Goal: Find specific page/section: Find specific page/section

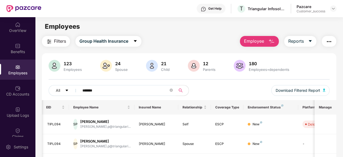
scroll to position [0, 54]
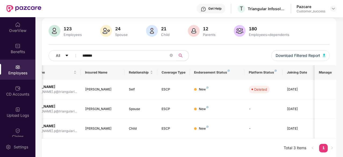
click at [331, 4] on div "Pazcare Customer_success" at bounding box center [317, 8] width 40 height 9
click at [334, 8] on img at bounding box center [334, 8] width 4 height 4
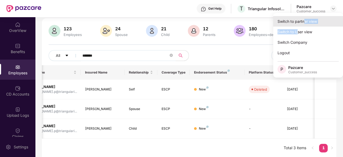
drag, startPoint x: 297, startPoint y: 30, endPoint x: 304, endPoint y: 19, distance: 13.3
click at [304, 19] on div "Switch to partner view Switch to User view Switch Company Logout P Pazcare Cust…" at bounding box center [309, 45] width 70 height 65
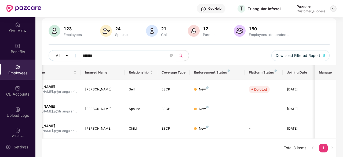
click at [335, 7] on img at bounding box center [334, 8] width 4 height 4
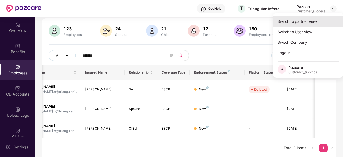
click at [296, 23] on div "Switch to partner view" at bounding box center [309, 21] width 70 height 10
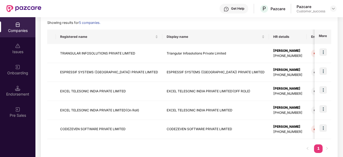
scroll to position [76, 0]
click at [114, 130] on td "CODEZEVEN SOFTWARE PRIVATE LIMITED" at bounding box center [109, 129] width 107 height 19
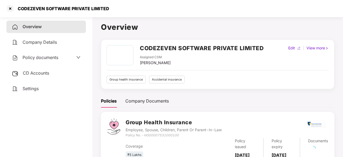
click at [45, 54] on div "Policy documents" at bounding box center [35, 57] width 46 height 7
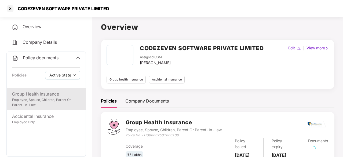
click at [42, 98] on div "Employee, Spouse, Children, Parent Or Parent-In-Law" at bounding box center [46, 103] width 68 height 10
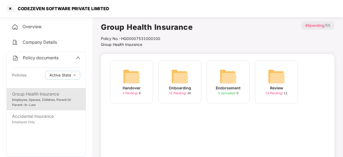
click at [184, 75] on img at bounding box center [179, 76] width 17 height 17
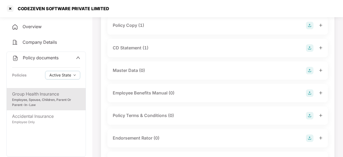
scroll to position [67, 0]
click at [136, 46] on div "CD Statement (1)" at bounding box center [131, 47] width 36 height 7
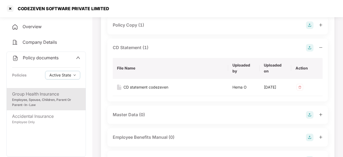
click at [136, 46] on div "CD Statement (1)" at bounding box center [131, 47] width 36 height 7
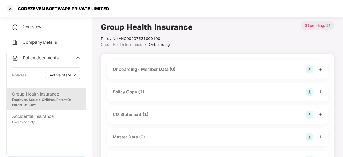
scroll to position [0, 0]
click at [130, 93] on div "Policy Copy (1)" at bounding box center [128, 91] width 31 height 7
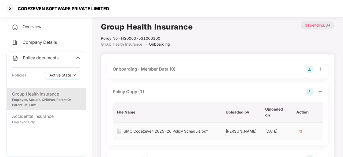
click at [160, 129] on div "GMC Codezeven 2025-26 Policy Schedule.pdf" at bounding box center [166, 131] width 84 height 6
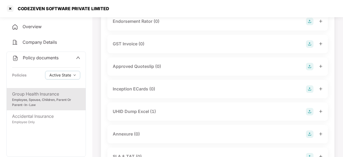
scroll to position [229, 0]
click at [132, 114] on div "UHID Dump Excel (1)" at bounding box center [134, 110] width 43 height 7
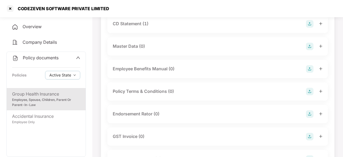
scroll to position [0, 0]
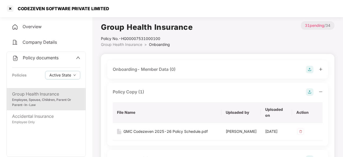
click at [43, 100] on div "Employee, Spouse, Children, Parent Or Parent-In-Law" at bounding box center [46, 103] width 68 height 10
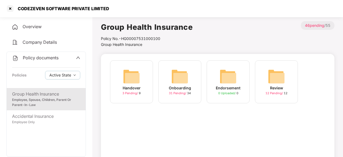
click at [129, 83] on img at bounding box center [131, 76] width 17 height 17
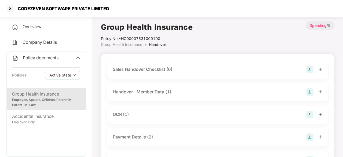
scroll to position [19, 0]
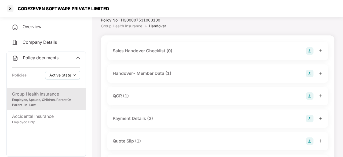
click at [142, 73] on div "Handover- Member Data (1)" at bounding box center [142, 73] width 59 height 7
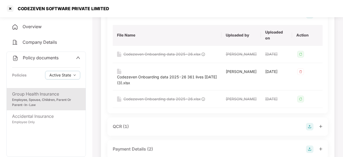
scroll to position [94, 0]
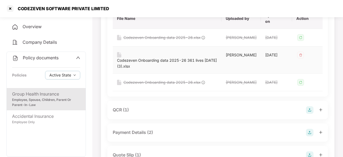
click at [142, 69] on div "Codezeven Onboarding data 2025-26 361 lives [DATE] (3).xlsx" at bounding box center [167, 63] width 100 height 12
